Goal: Information Seeking & Learning: Learn about a topic

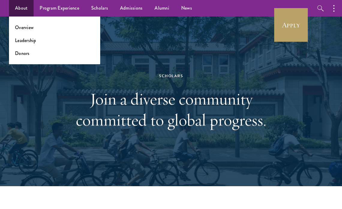
click at [36, 37] on li "Leadership" at bounding box center [54, 40] width 79 height 7
click at [31, 41] on link "Leadership" at bounding box center [25, 40] width 21 height 7
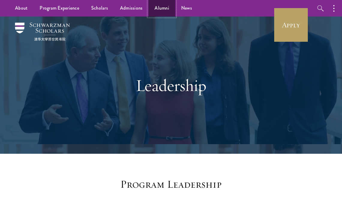
click at [161, 6] on link "Alumni" at bounding box center [161, 8] width 27 height 16
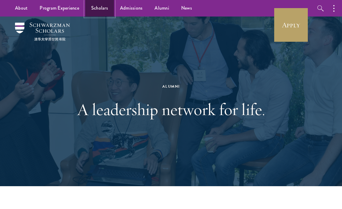
click at [99, 8] on link "Scholars" at bounding box center [99, 8] width 29 height 16
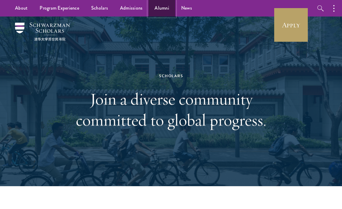
click at [159, 10] on link "Alumni" at bounding box center [161, 8] width 27 height 16
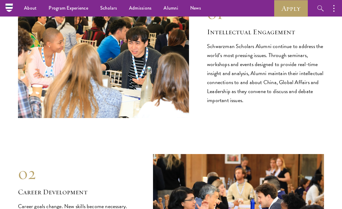
scroll to position [567, 0]
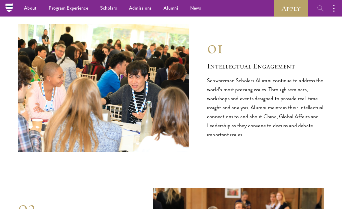
click at [312, 11] on button "button" at bounding box center [320, 8] width 16 height 16
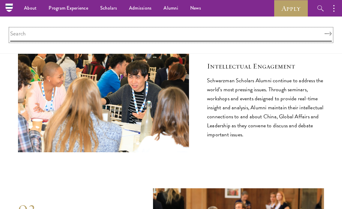
click at [194, 35] on input "search" at bounding box center [170, 34] width 321 height 13
type input "cohort"
click at [324, 32] on button "Search" at bounding box center [327, 34] width 7 height 4
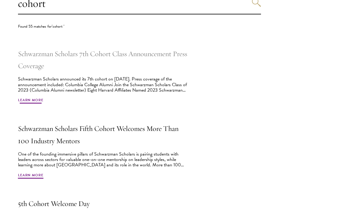
scroll to position [197, 0]
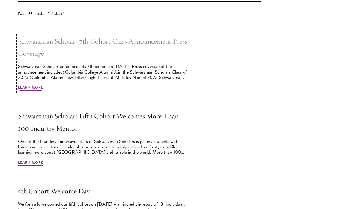
click at [86, 47] on h2 "Schwarzman Scholars 7th Cohort Class Announcement Press Coverage" at bounding box center [104, 47] width 172 height 24
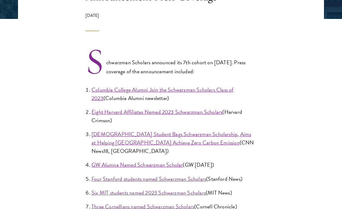
scroll to position [187, 0]
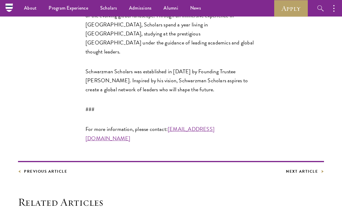
scroll to position [1284, 0]
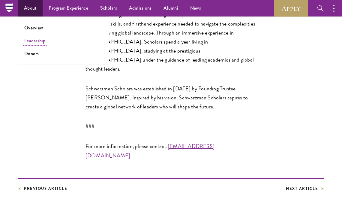
click at [37, 42] on link "Leadership" at bounding box center [34, 40] width 21 height 7
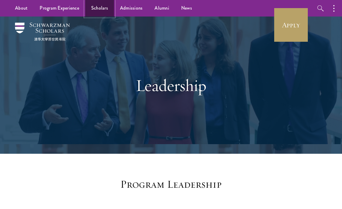
click at [94, 12] on link "Scholars" at bounding box center [99, 8] width 29 height 16
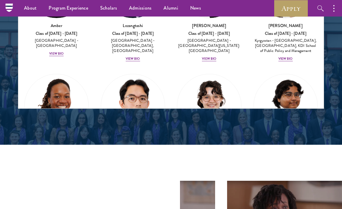
scroll to position [651, 0]
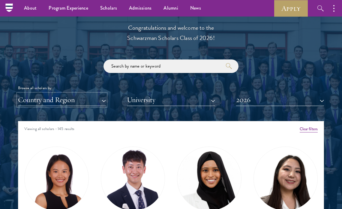
click at [88, 103] on button "Country and Region" at bounding box center [62, 100] width 88 height 12
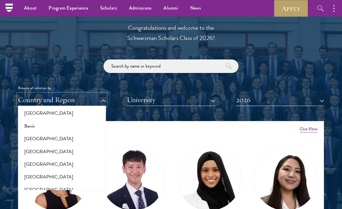
scroll to position [129, 0]
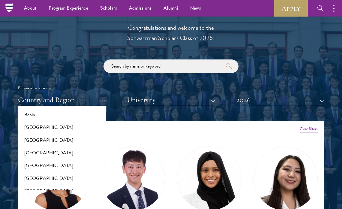
click at [133, 90] on div "Browse all scholars by:" at bounding box center [171, 88] width 306 height 6
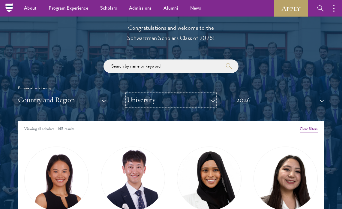
click at [151, 99] on button "University" at bounding box center [171, 100] width 88 height 12
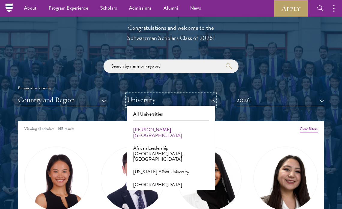
scroll to position [9, 0]
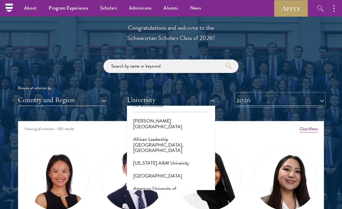
click at [258, 98] on button "2026" at bounding box center [280, 100] width 88 height 12
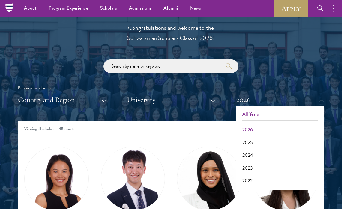
scroll to position [62, 0]
click at [270, 66] on div "Browse all scholars by: Country and Region All Countries and Regions Afghanista…" at bounding box center [171, 82] width 306 height 46
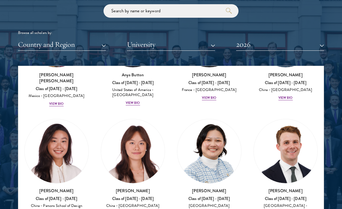
scroll to position [688, 0]
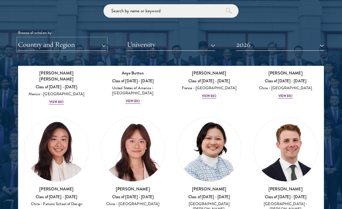
click at [83, 47] on button "Country and Region" at bounding box center [62, 44] width 88 height 12
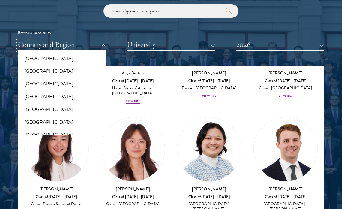
scroll to position [1257, 0]
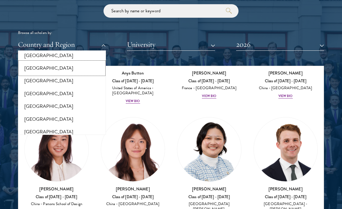
click at [67, 64] on button "[GEOGRAPHIC_DATA]" at bounding box center [62, 68] width 84 height 13
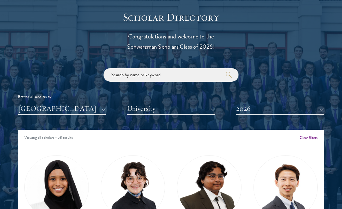
scroll to position [684, 0]
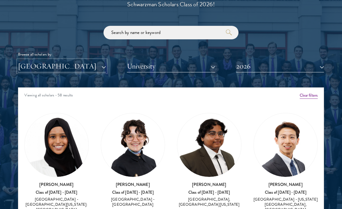
click at [97, 69] on button "[GEOGRAPHIC_DATA]" at bounding box center [62, 66] width 88 height 12
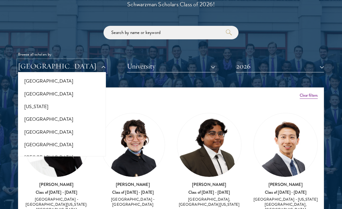
scroll to position [0, 0]
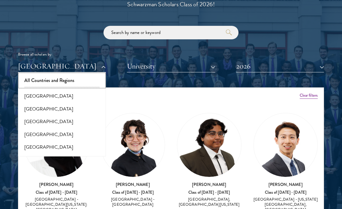
click at [79, 80] on button "All Countries and Regions" at bounding box center [62, 80] width 84 height 13
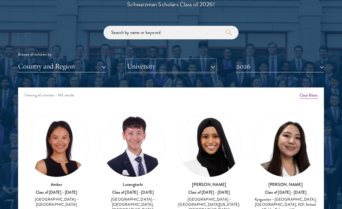
click at [142, 67] on button "University" at bounding box center [171, 66] width 88 height 12
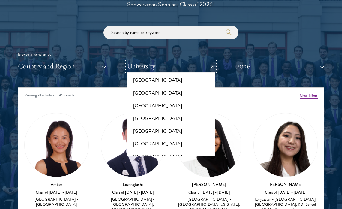
scroll to position [4649, 0]
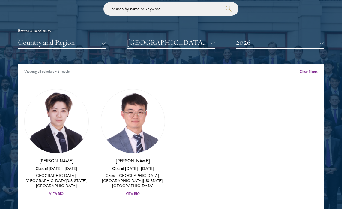
scroll to position [714, 0]
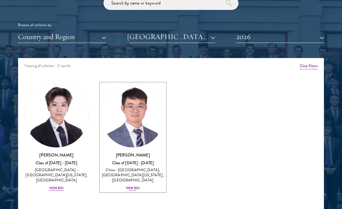
click at [157, 117] on img at bounding box center [133, 116] width 64 height 64
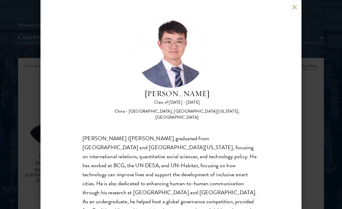
scroll to position [38, 0]
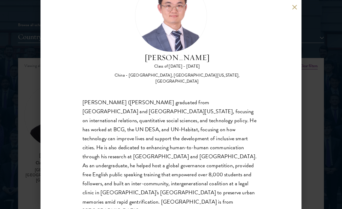
click at [308, 87] on div "Junhui Xu Class of 2025 - 2026 China - Fudan University, University of Californ…" at bounding box center [171, 104] width 342 height 209
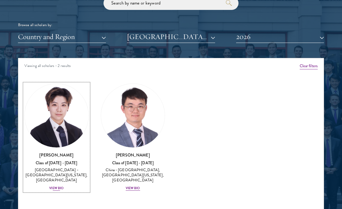
click at [32, 129] on img at bounding box center [57, 116] width 64 height 64
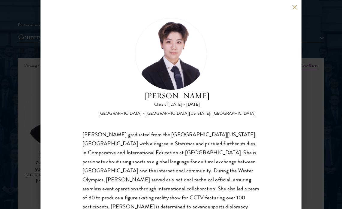
click at [313, 55] on div "Tianxin Li Class of 2025 - 2026 China - University of California, San Diego, Co…" at bounding box center [171, 104] width 342 height 209
